Goal: Feedback & Contribution: Leave review/rating

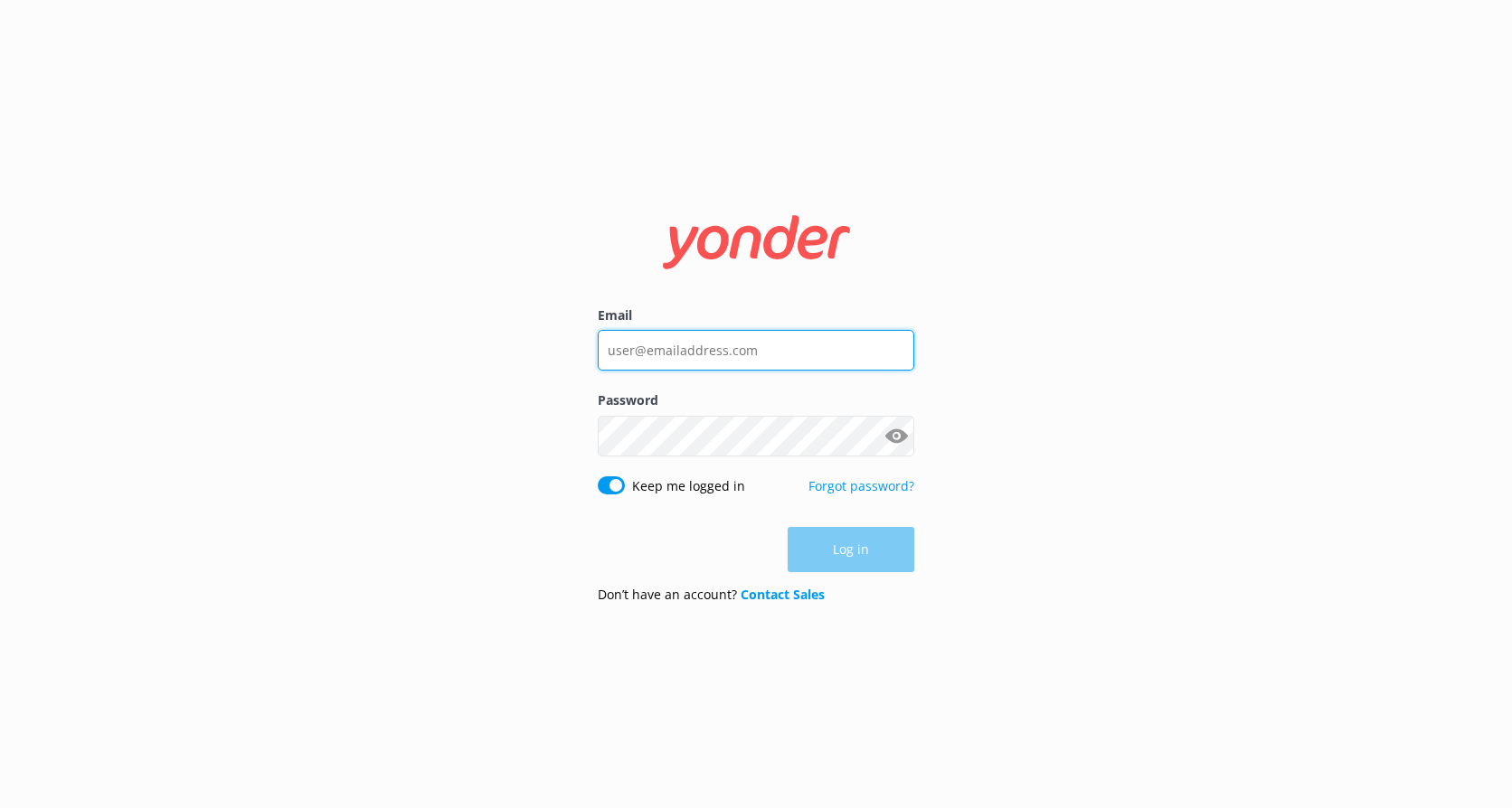
type input "[EMAIL_ADDRESS][DOMAIN_NAME]"
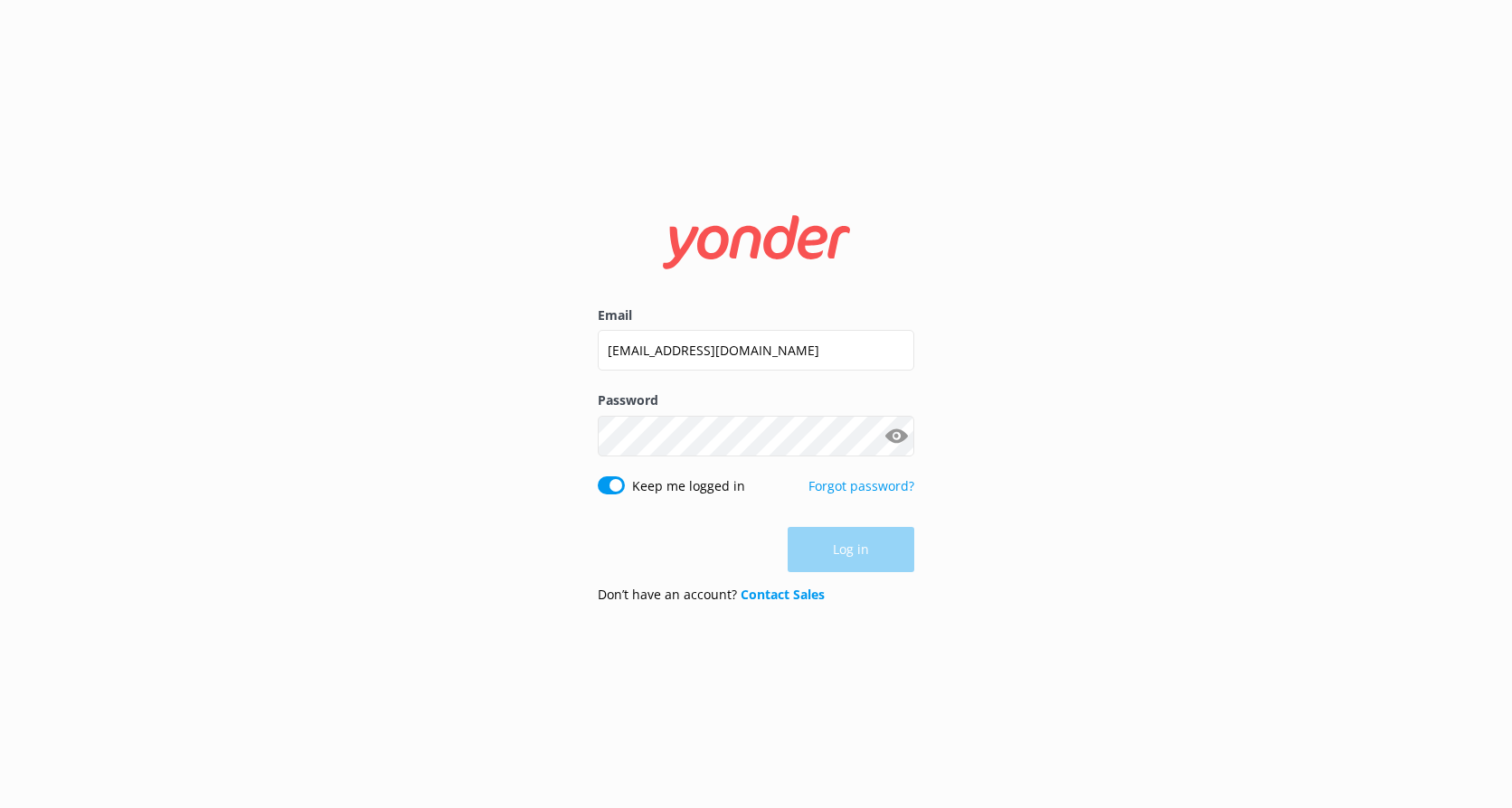
click at [861, 562] on div "Log in" at bounding box center [756, 550] width 316 height 46
click at [825, 539] on button "Log in" at bounding box center [851, 551] width 127 height 46
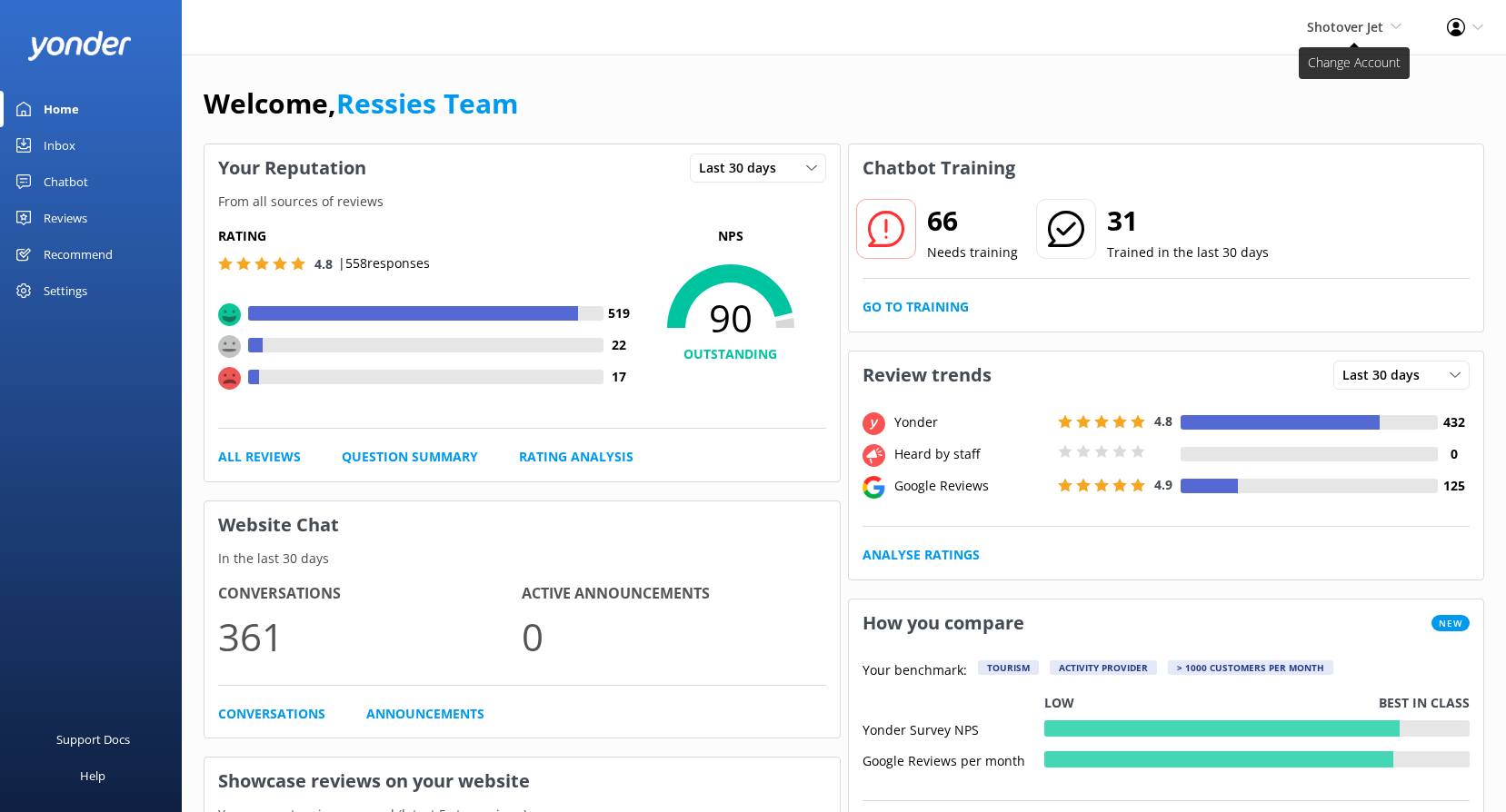
click at [1364, 22] on span "Shotover Jet" at bounding box center [1346, 26] width 77 height 17
click at [1300, 118] on link "Dart River Adventures" at bounding box center [1335, 122] width 181 height 44
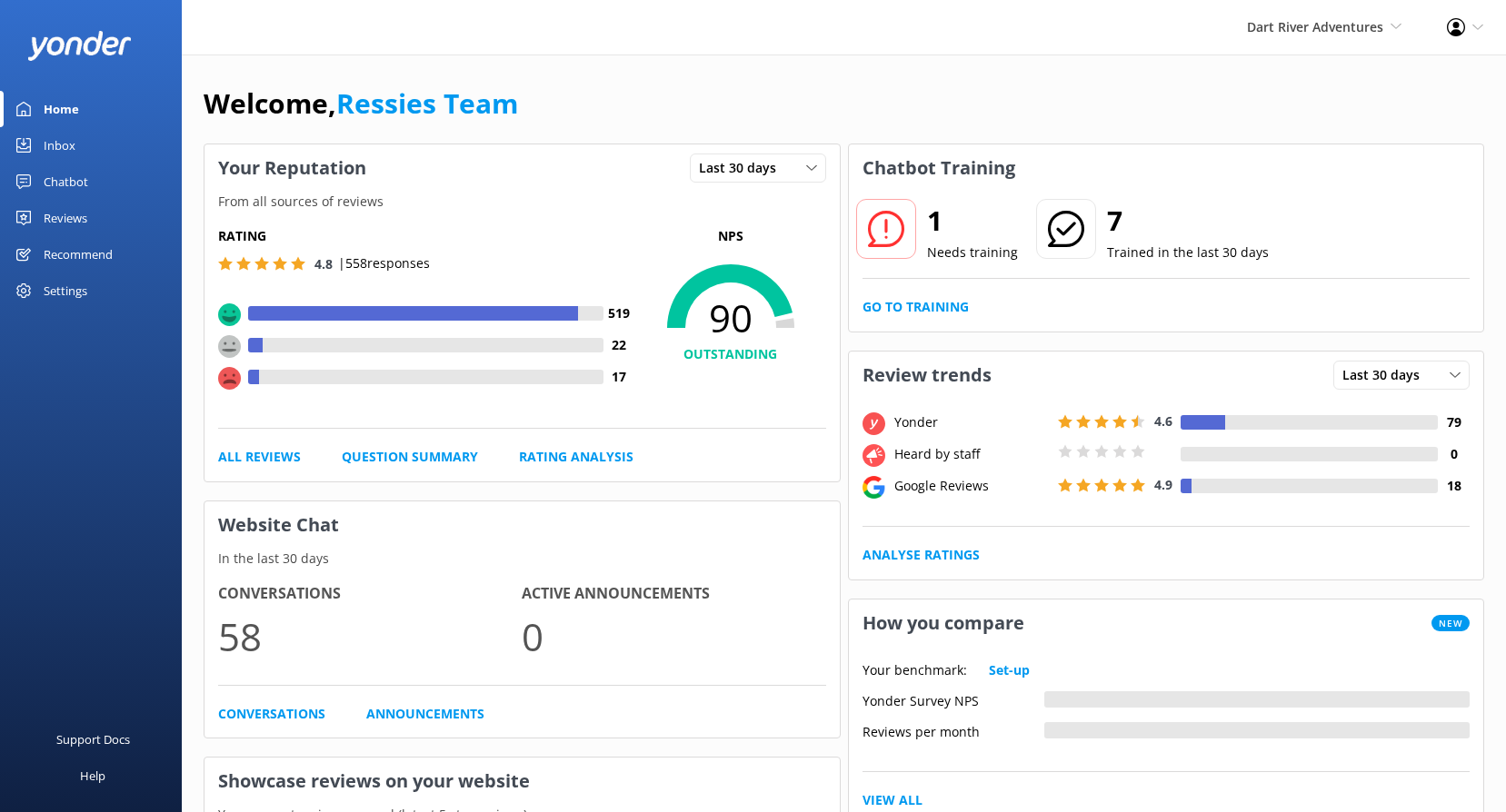
click at [69, 222] on div "Reviews" at bounding box center [66, 218] width 44 height 36
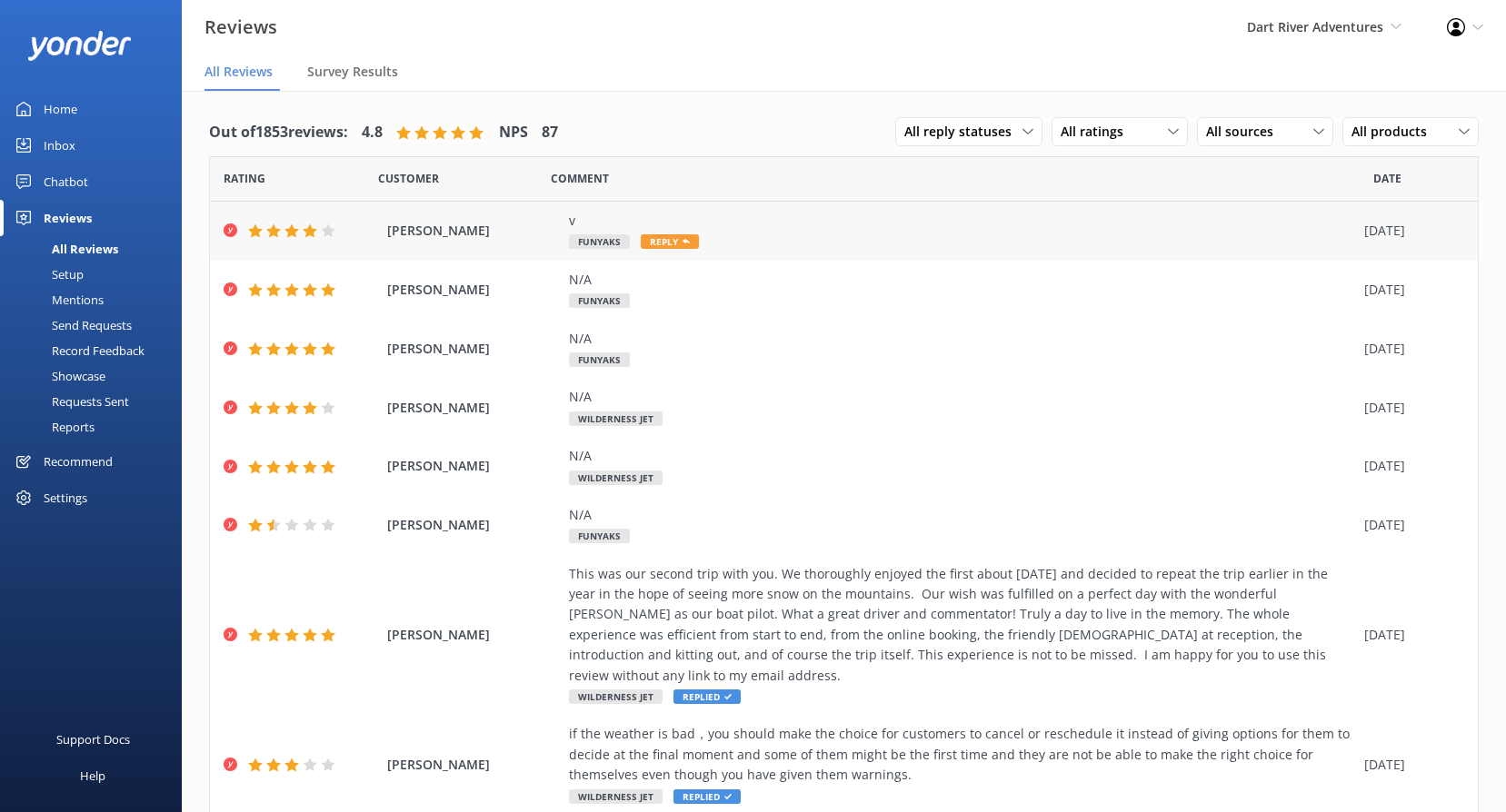
click at [655, 237] on span "Reply" at bounding box center [670, 241] width 58 height 15
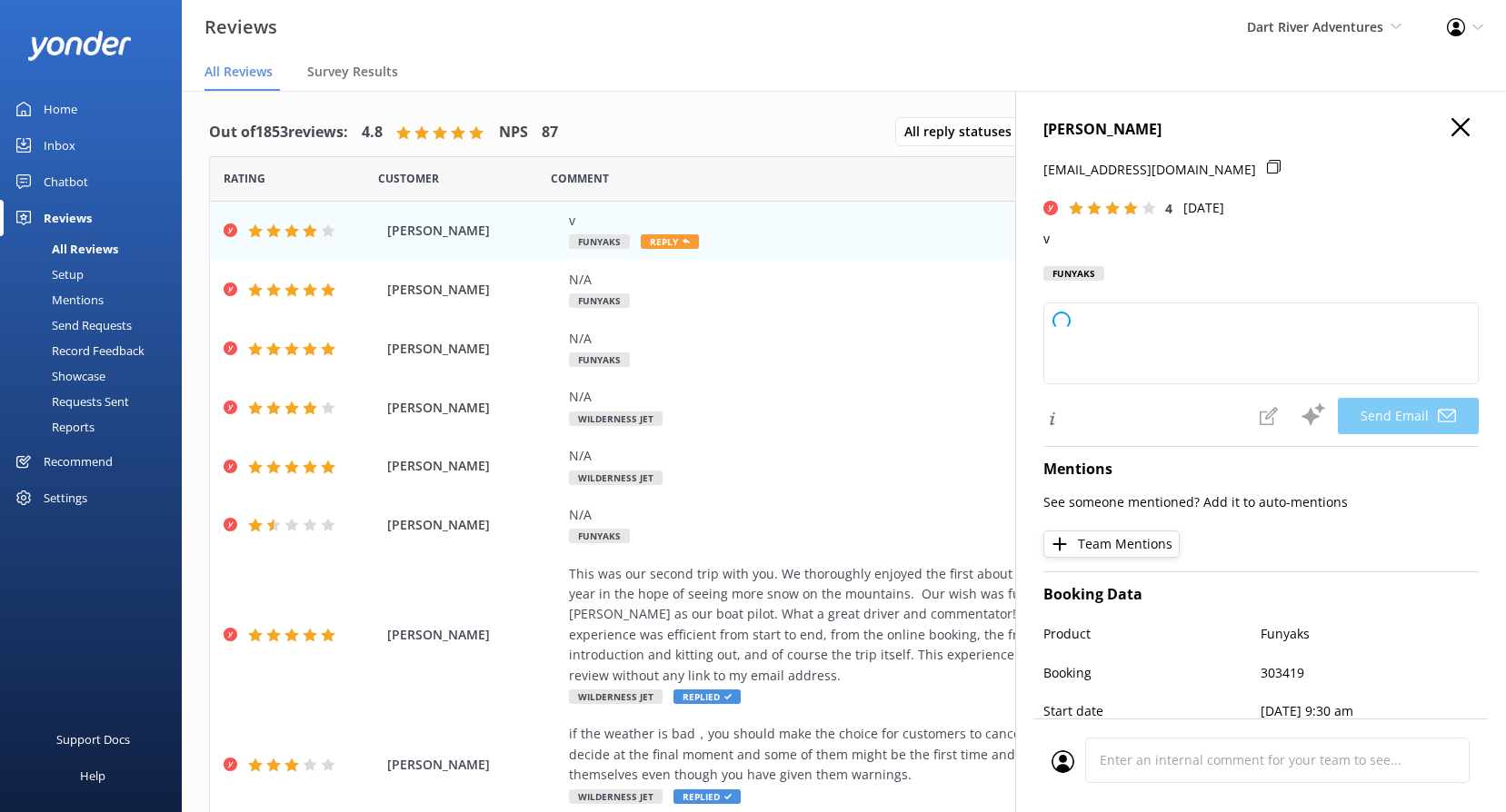
type textarea "Thank you for your feedback and your 4-star rating, [PERSON_NAME]! If you have …"
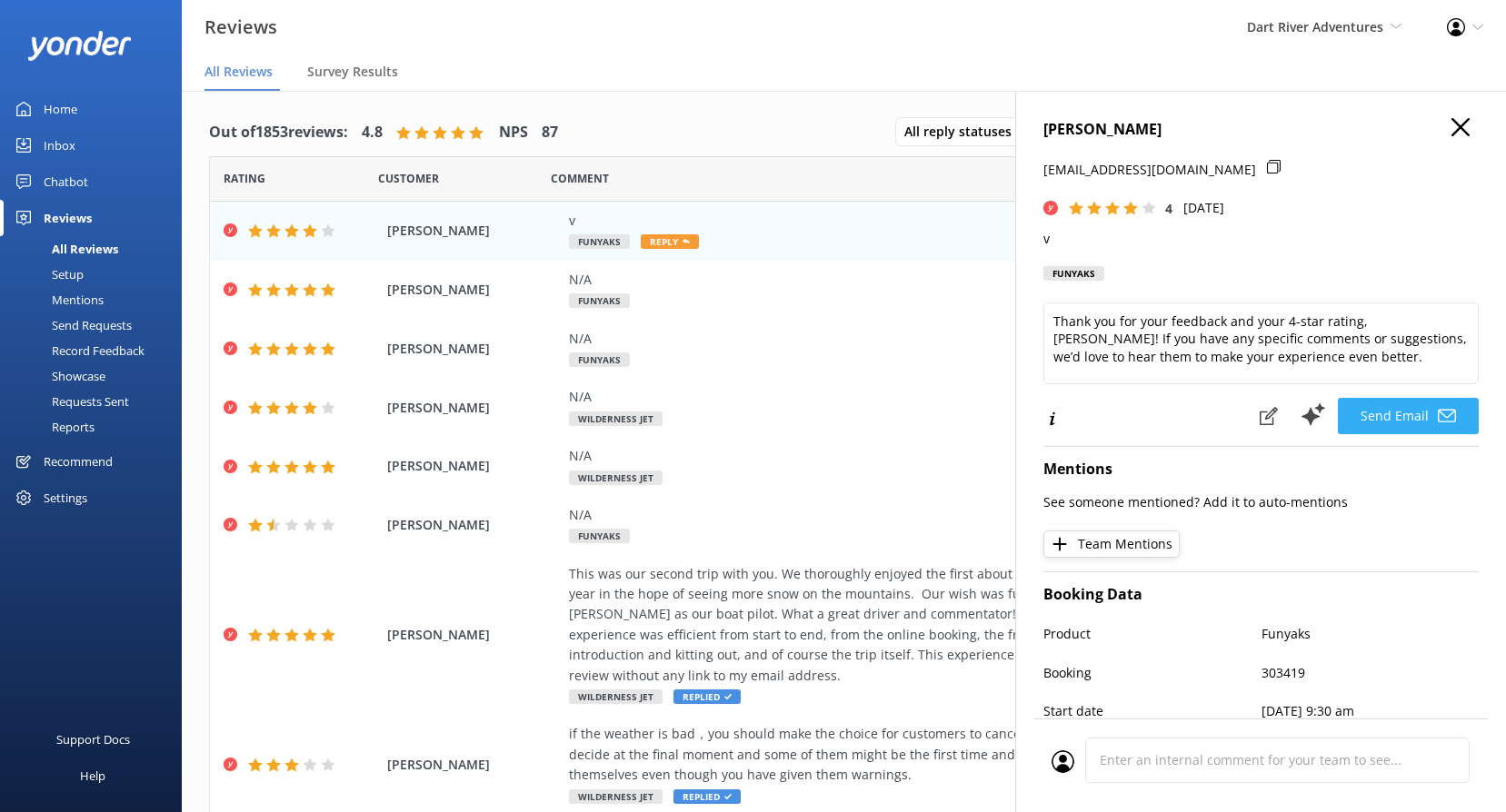
click at [1403, 418] on button "Send Email" at bounding box center [1408, 415] width 141 height 36
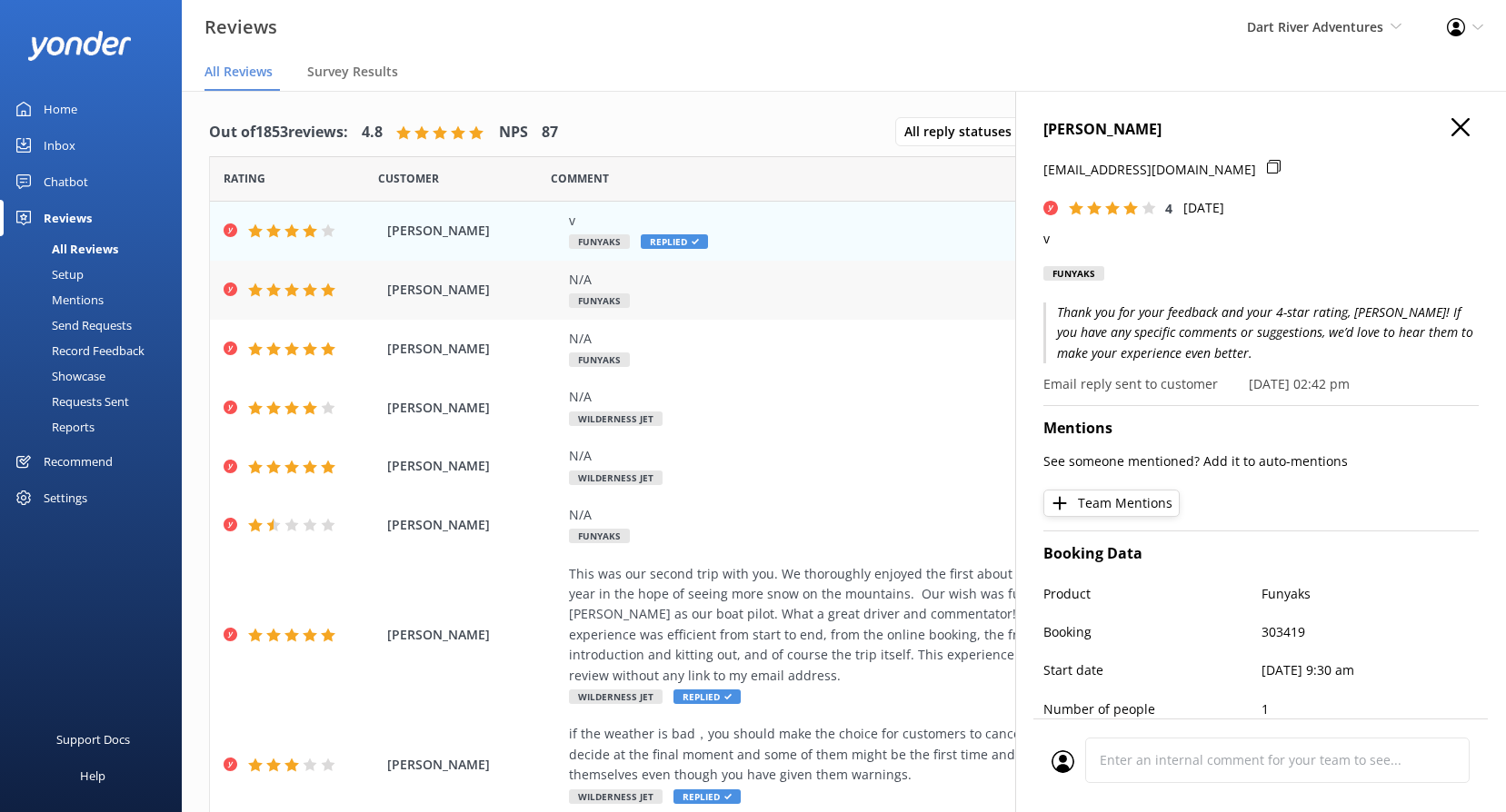
click at [785, 275] on div "N/A" at bounding box center [962, 280] width 786 height 20
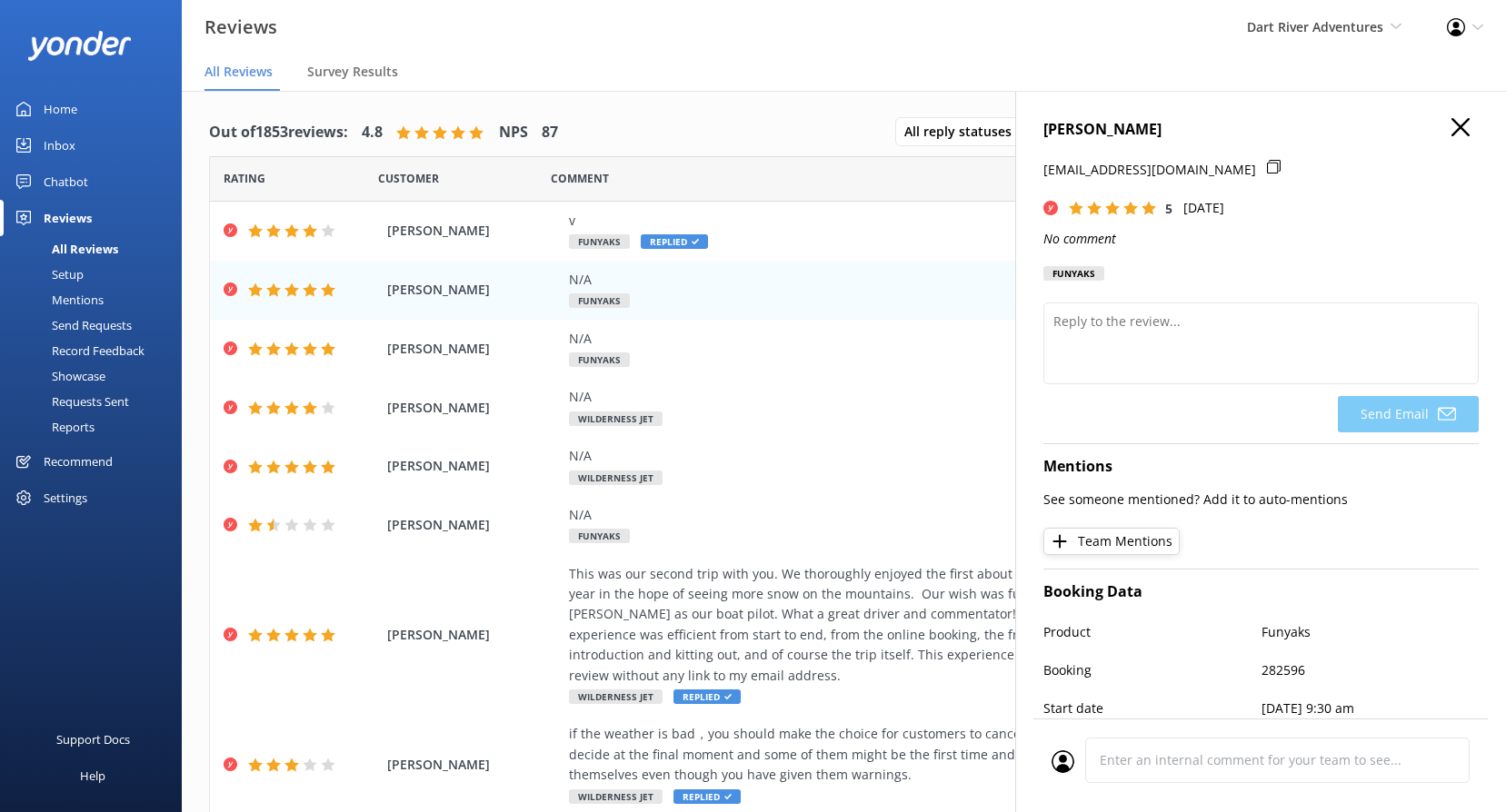
click at [1452, 138] on h4 "[PERSON_NAME]" at bounding box center [1261, 131] width 436 height 24
